Goal: Ask a question

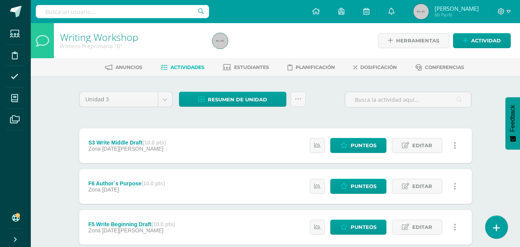
click at [497, 227] on icon at bounding box center [496, 227] width 7 height 9
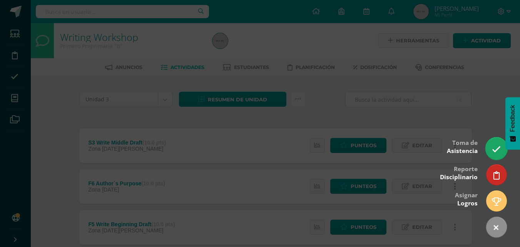
click at [497, 150] on icon at bounding box center [496, 149] width 9 height 9
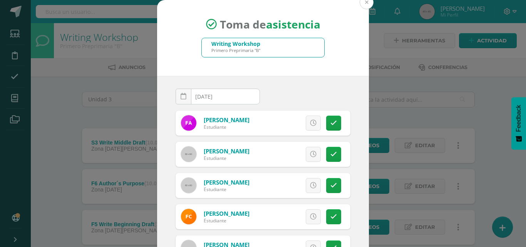
click at [364, 2] on button at bounding box center [367, 2] width 14 height 14
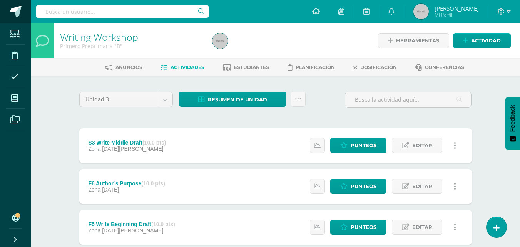
click at [16, 12] on span at bounding box center [16, 12] width 12 height 12
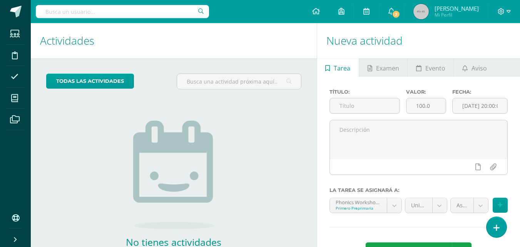
click at [498, 227] on icon at bounding box center [497, 228] width 6 height 8
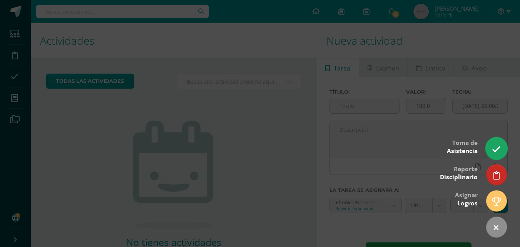
click at [496, 144] on link at bounding box center [497, 148] width 22 height 22
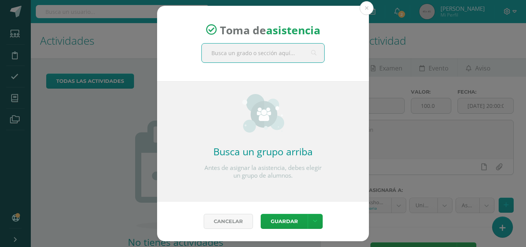
click at [243, 51] on input "text" at bounding box center [263, 53] width 122 height 19
type input "Primero B"
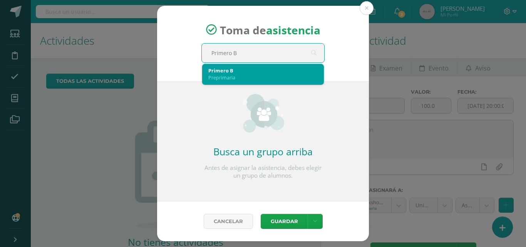
click at [257, 72] on div "Primero B" at bounding box center [262, 70] width 109 height 7
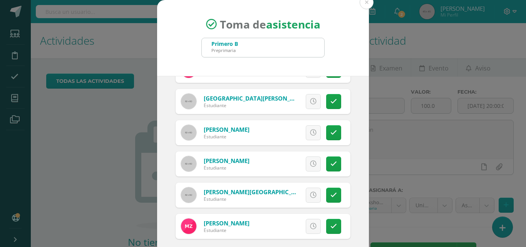
scroll to position [44, 0]
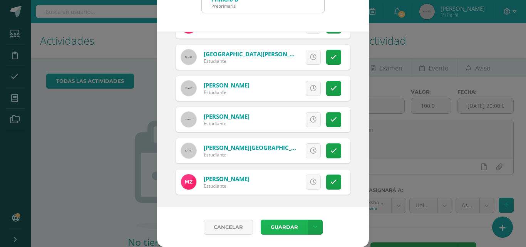
click at [286, 224] on button "Guardar" at bounding box center [284, 227] width 47 height 15
